Goal: Transaction & Acquisition: Purchase product/service

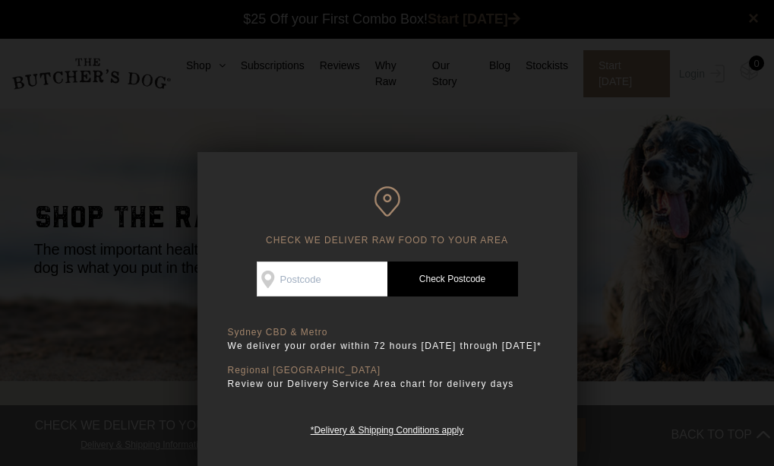
click at [468, 114] on div at bounding box center [387, 233] width 774 height 466
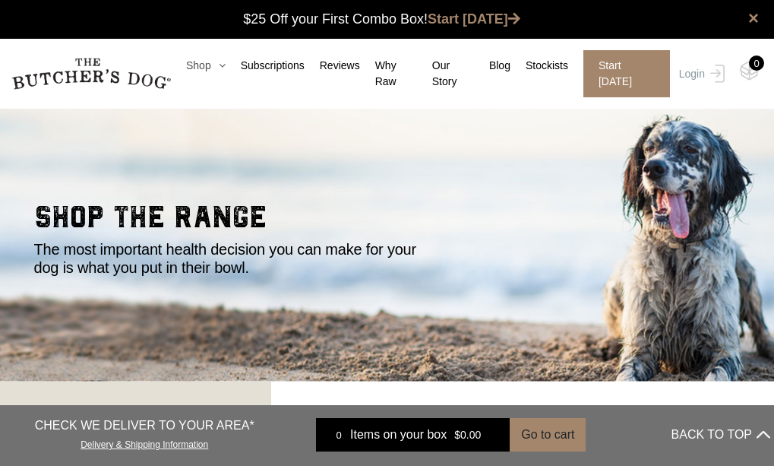
click at [226, 70] on icon at bounding box center [218, 65] width 14 height 11
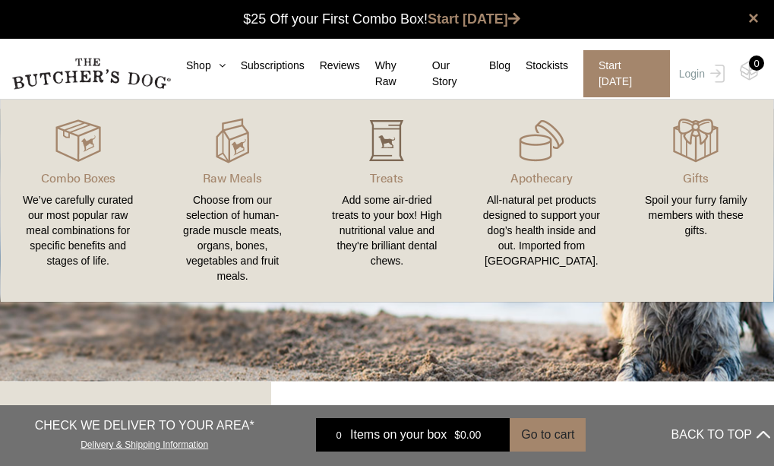
click at [389, 156] on img at bounding box center [387, 141] width 46 height 46
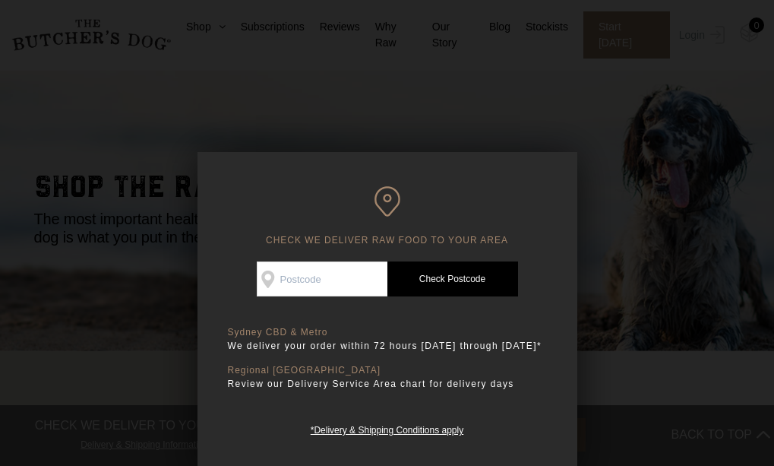
click at [498, 88] on div at bounding box center [387, 233] width 774 height 466
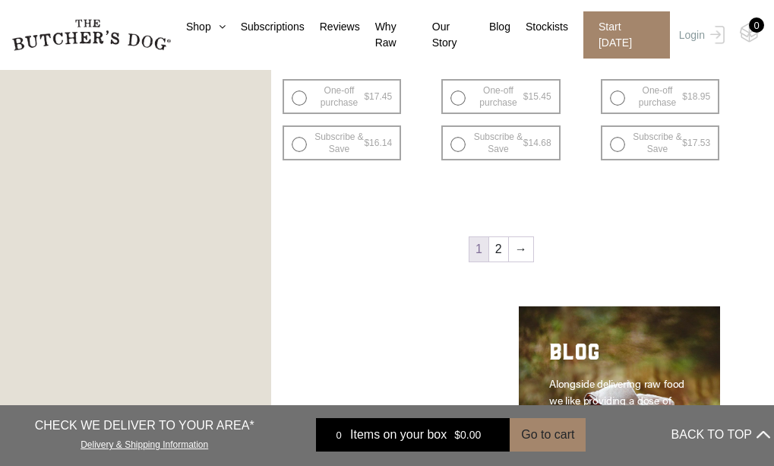
scroll to position [1854, 0]
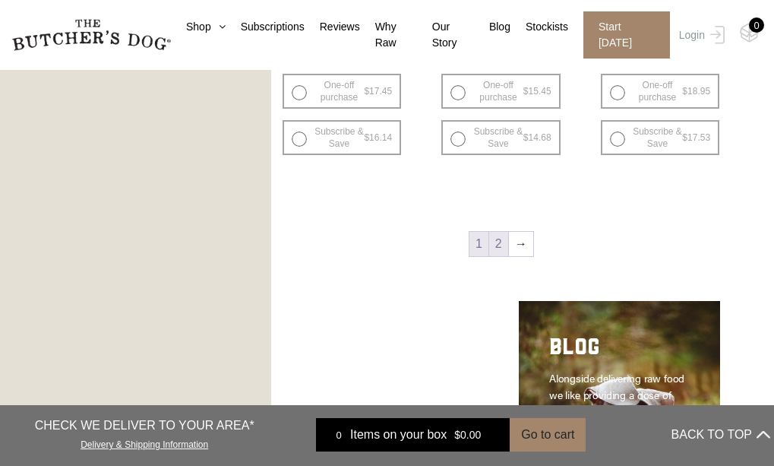
click at [502, 241] on link "2" at bounding box center [498, 244] width 19 height 24
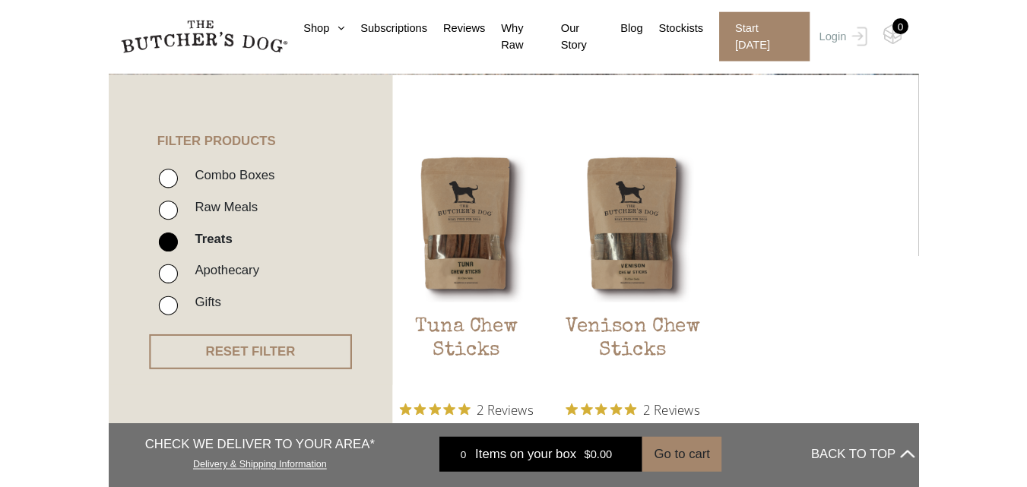
scroll to position [284, 0]
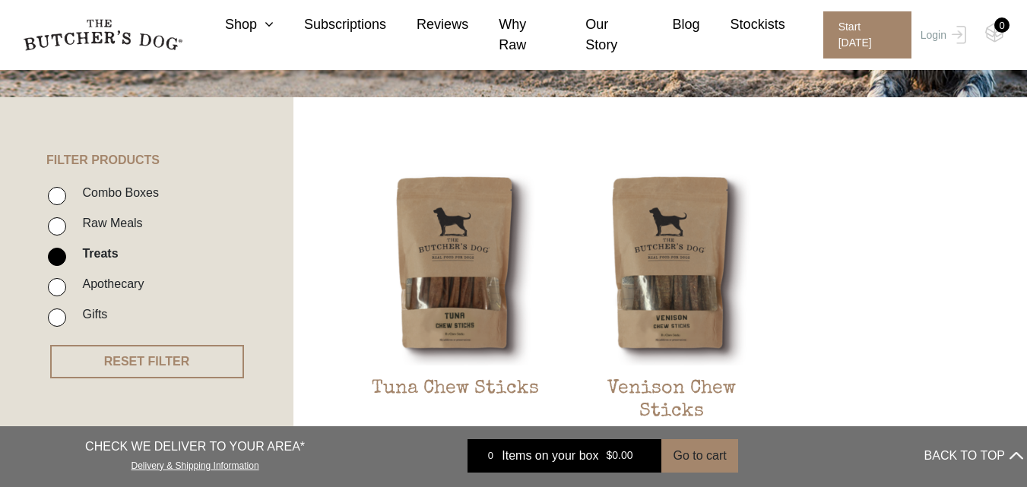
drag, startPoint x: 189, startPoint y: 375, endPoint x: 101, endPoint y: 81, distance: 307.7
click at [101, 81] on section "shop the range The most important health decision you can make for your dog is …" at bounding box center [513, 266] width 1027 height 900
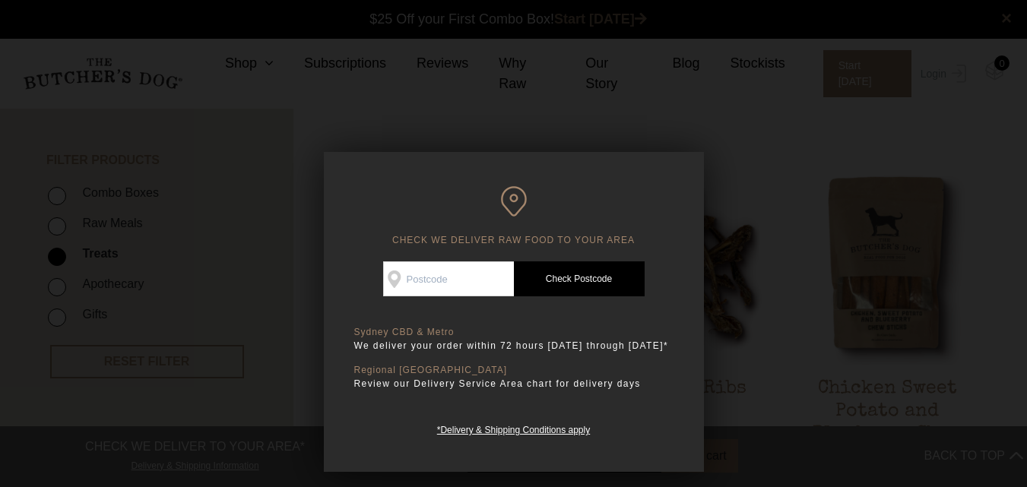
click at [467, 274] on input "Check Availability At" at bounding box center [448, 278] width 131 height 35
click at [467, 274] on input "3153" at bounding box center [448, 278] width 131 height 35
type input "3153"
click at [555, 279] on link "Check Postcode" at bounding box center [579, 278] width 131 height 35
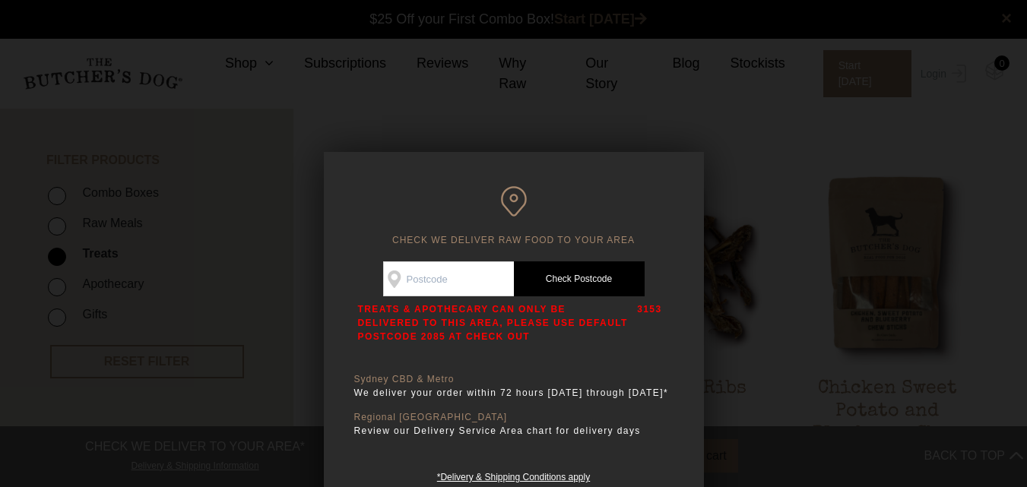
click at [745, 135] on div at bounding box center [513, 243] width 1027 height 487
